Goal: Find specific page/section: Find specific page/section

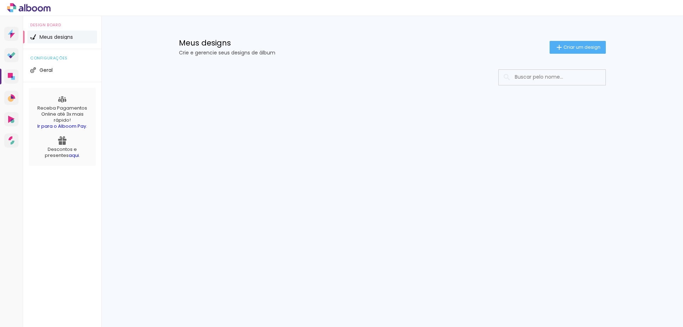
click at [549, 76] on input at bounding box center [561, 77] width 101 height 15
type input "91116"
type paper-input "91116"
click at [560, 79] on input "91116" at bounding box center [555, 77] width 89 height 15
drag, startPoint x: 560, startPoint y: 79, endPoint x: 511, endPoint y: 79, distance: 49.1
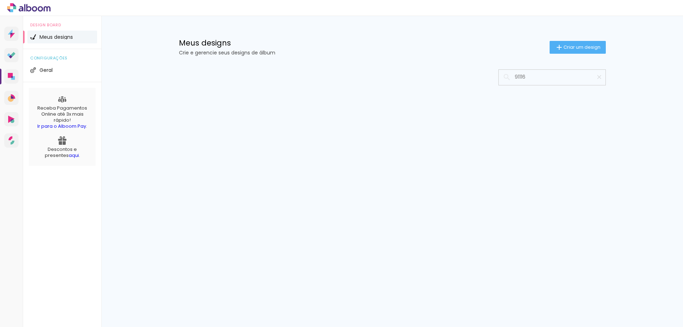
click at [511, 79] on input "91116" at bounding box center [555, 77] width 89 height 15
type input "96116"
type paper-input "96116"
